Goal: Transaction & Acquisition: Purchase product/service

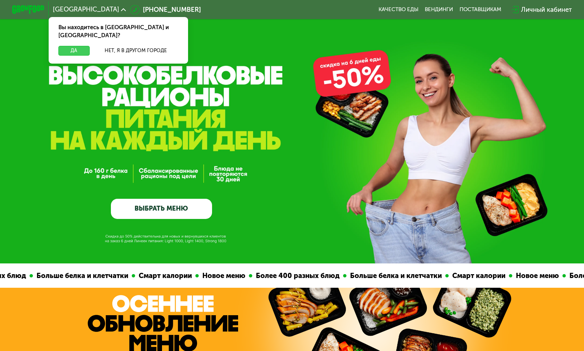
click at [72, 46] on button "Да" at bounding box center [73, 51] width 31 height 10
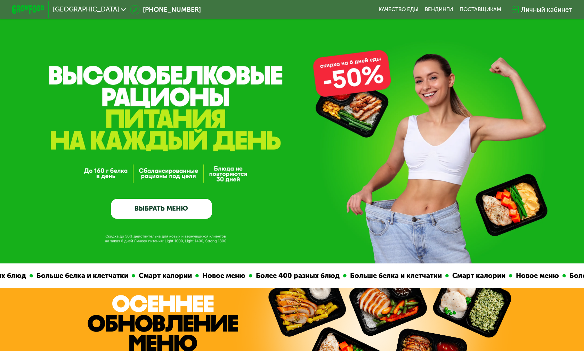
click at [188, 204] on link "ВЫБРАТЬ МЕНЮ" at bounding box center [161, 209] width 101 height 20
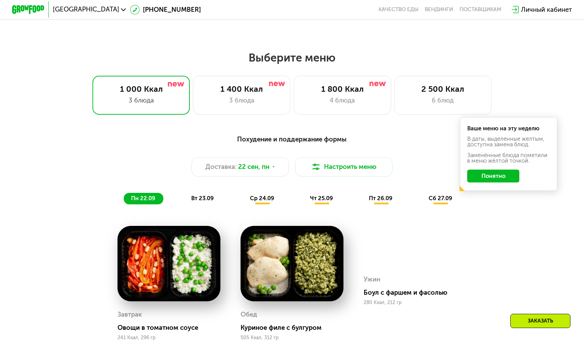
scroll to position [442, 0]
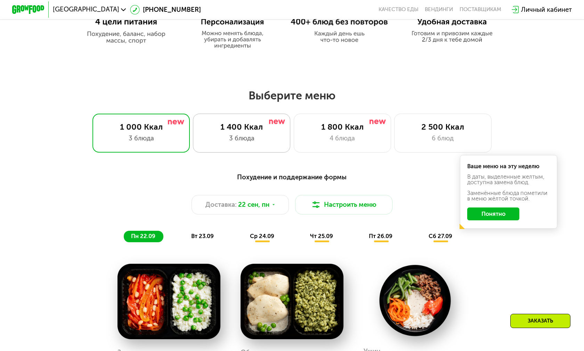
click at [261, 133] on div "1 400 Ккал 3 блюда" at bounding box center [241, 133] width 97 height 39
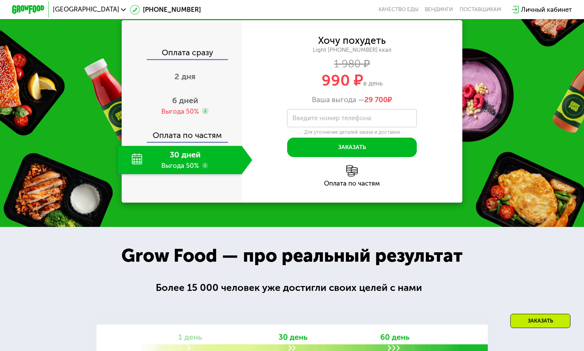
scroll to position [998, 0]
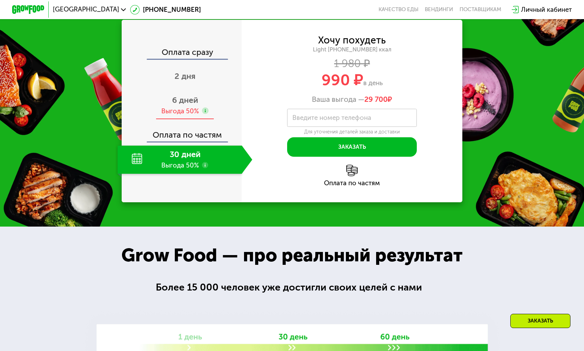
click at [187, 104] on span "6 дней" at bounding box center [185, 100] width 26 height 10
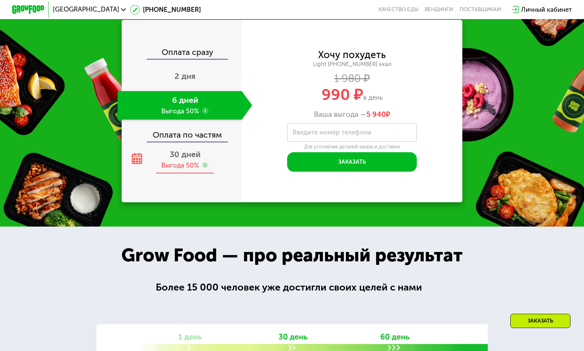
click at [180, 160] on div "30 дней Выгода 50%" at bounding box center [184, 160] width 134 height 28
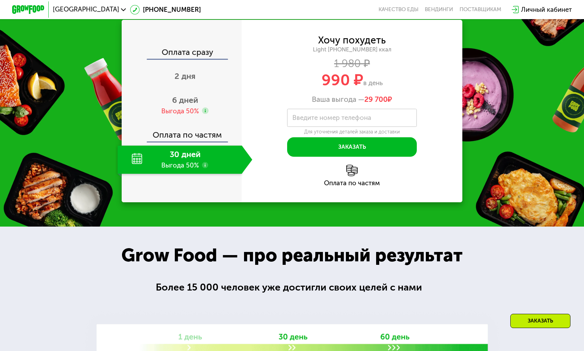
click at [182, 129] on div "Оплата по частям" at bounding box center [181, 132] width 119 height 19
click at [185, 106] on div "6 дней Выгода 50%" at bounding box center [184, 105] width 134 height 28
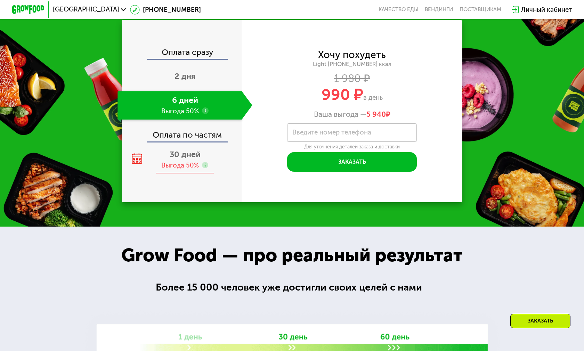
click at [185, 169] on div "Выгода 50%" at bounding box center [180, 165] width 38 height 9
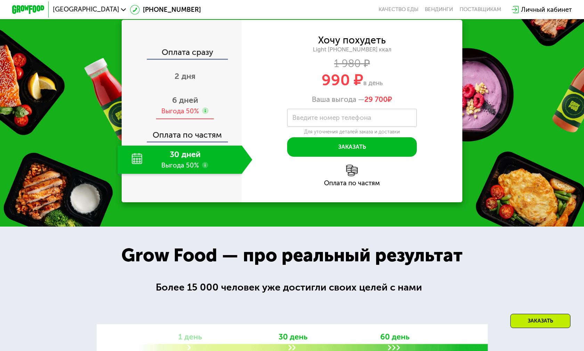
click at [180, 97] on span "6 дней" at bounding box center [185, 100] width 26 height 10
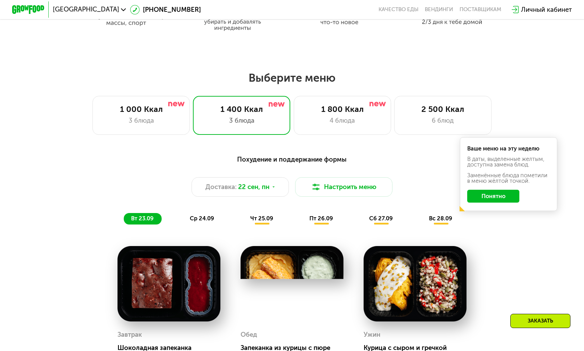
scroll to position [407, 0]
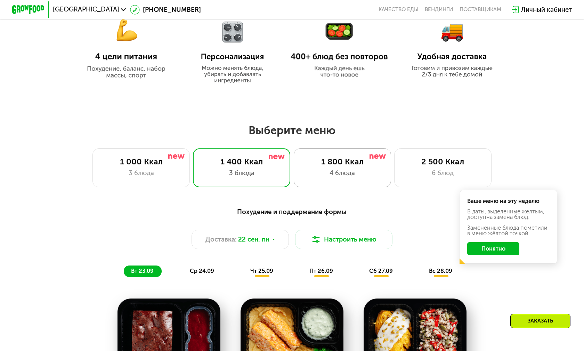
click at [338, 176] on div "4 блюда" at bounding box center [342, 173] width 80 height 10
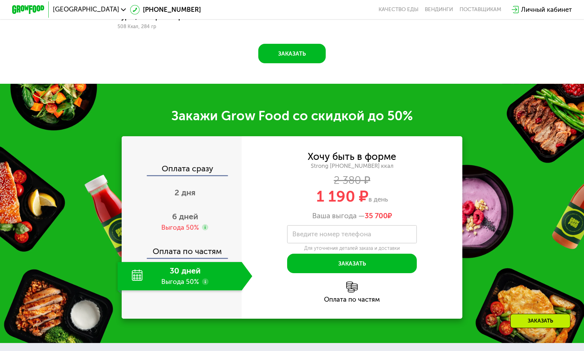
scroll to position [998, 0]
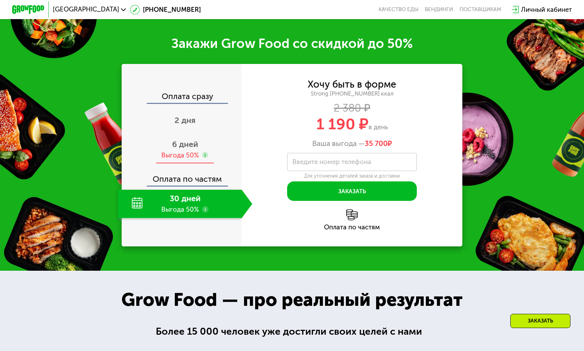
click at [178, 141] on span "6 дней" at bounding box center [185, 144] width 26 height 10
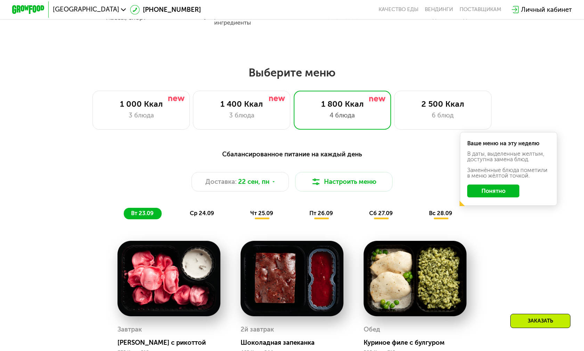
scroll to position [442, 0]
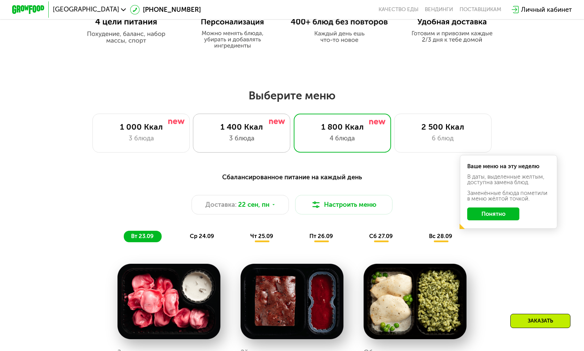
click at [262, 132] on div "1 400 Ккал 3 блюда" at bounding box center [241, 133] width 97 height 39
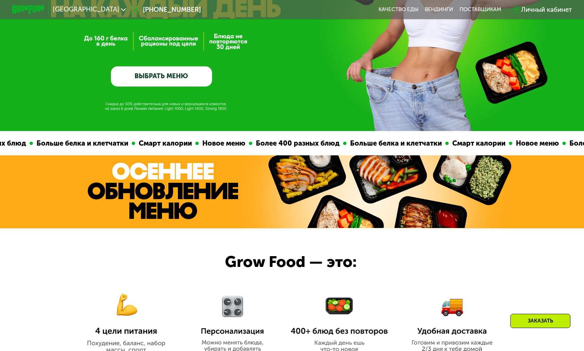
scroll to position [59, 0]
